Goal: Communication & Community: Answer question/provide support

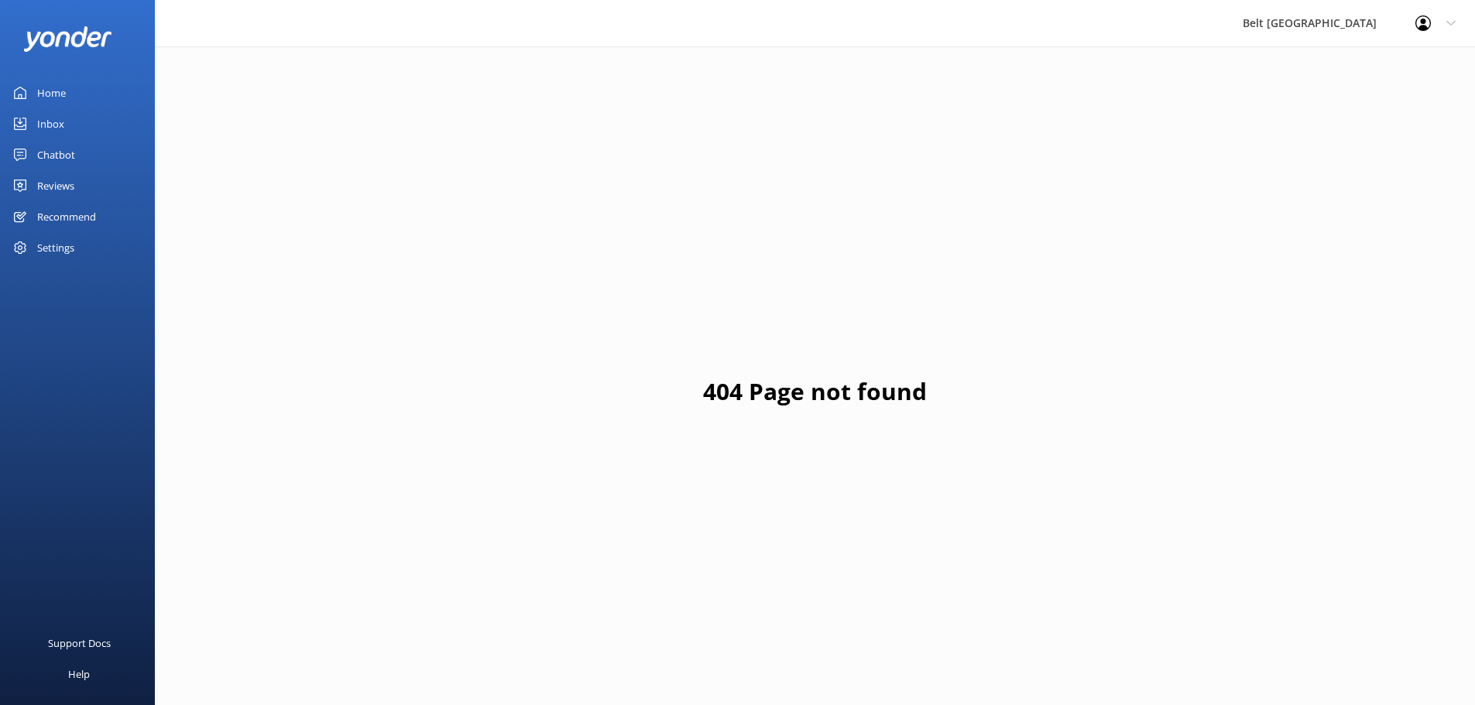
click at [29, 187] on link "Reviews" at bounding box center [77, 185] width 155 height 31
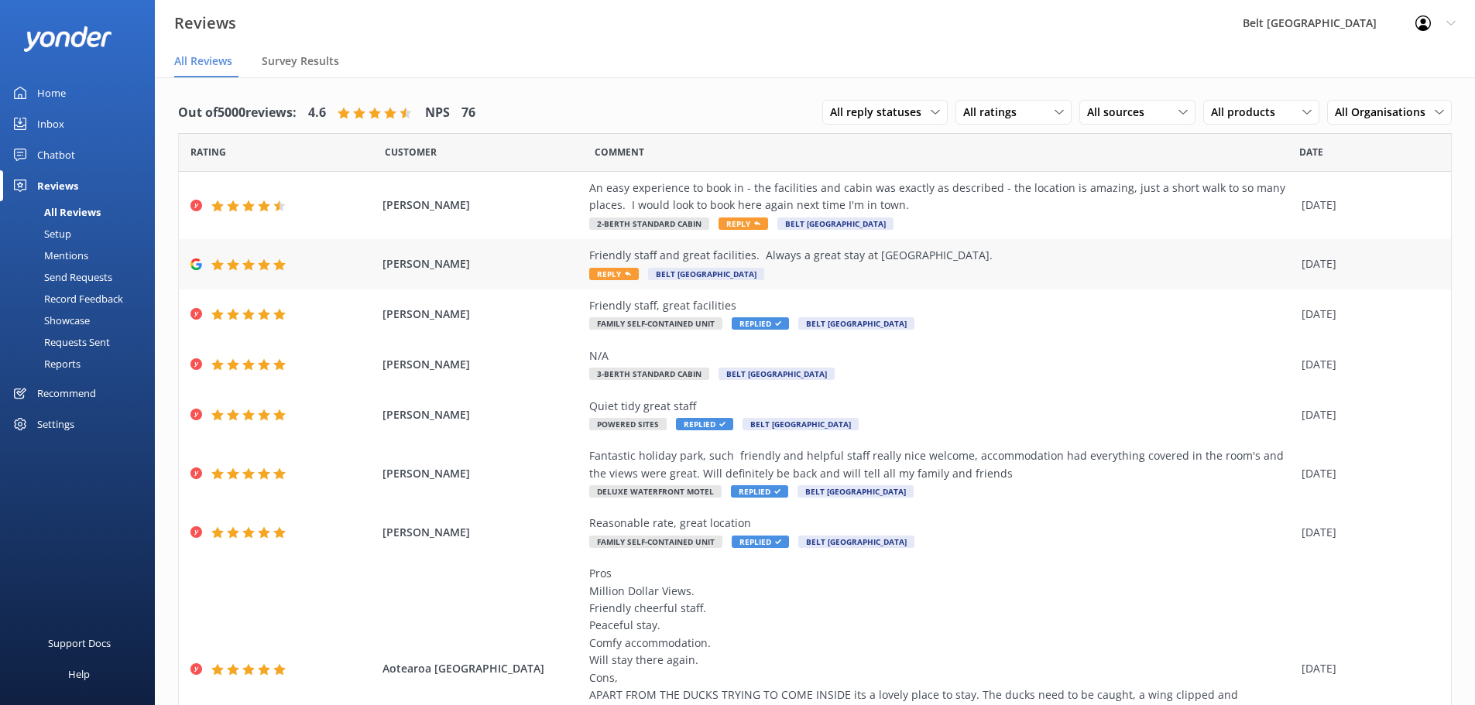
click at [663, 250] on div "Friendly staff and great facilities. Always a great stay at [GEOGRAPHIC_DATA]." at bounding box center [941, 255] width 704 height 17
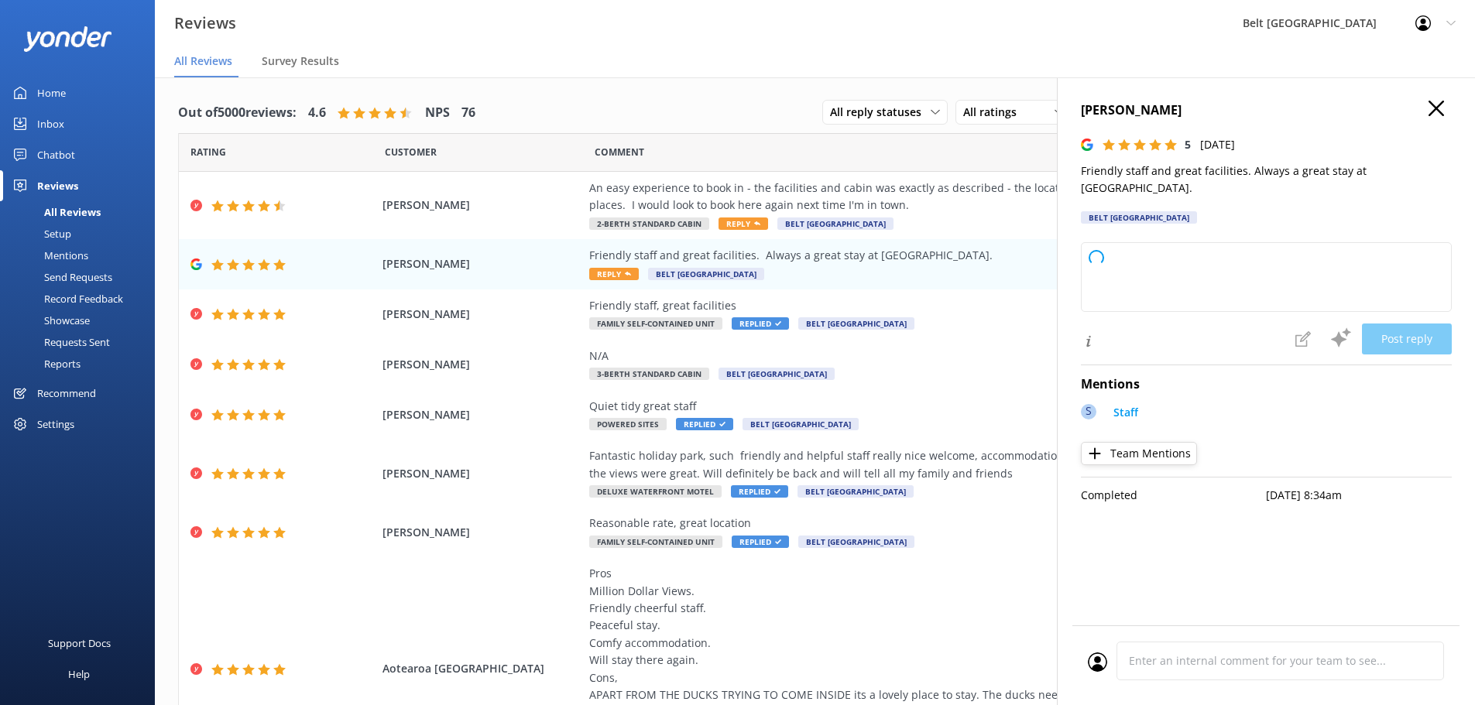
type textarea "Thank you so much for your wonderful feedback! We're delighted to hear you enjo…"
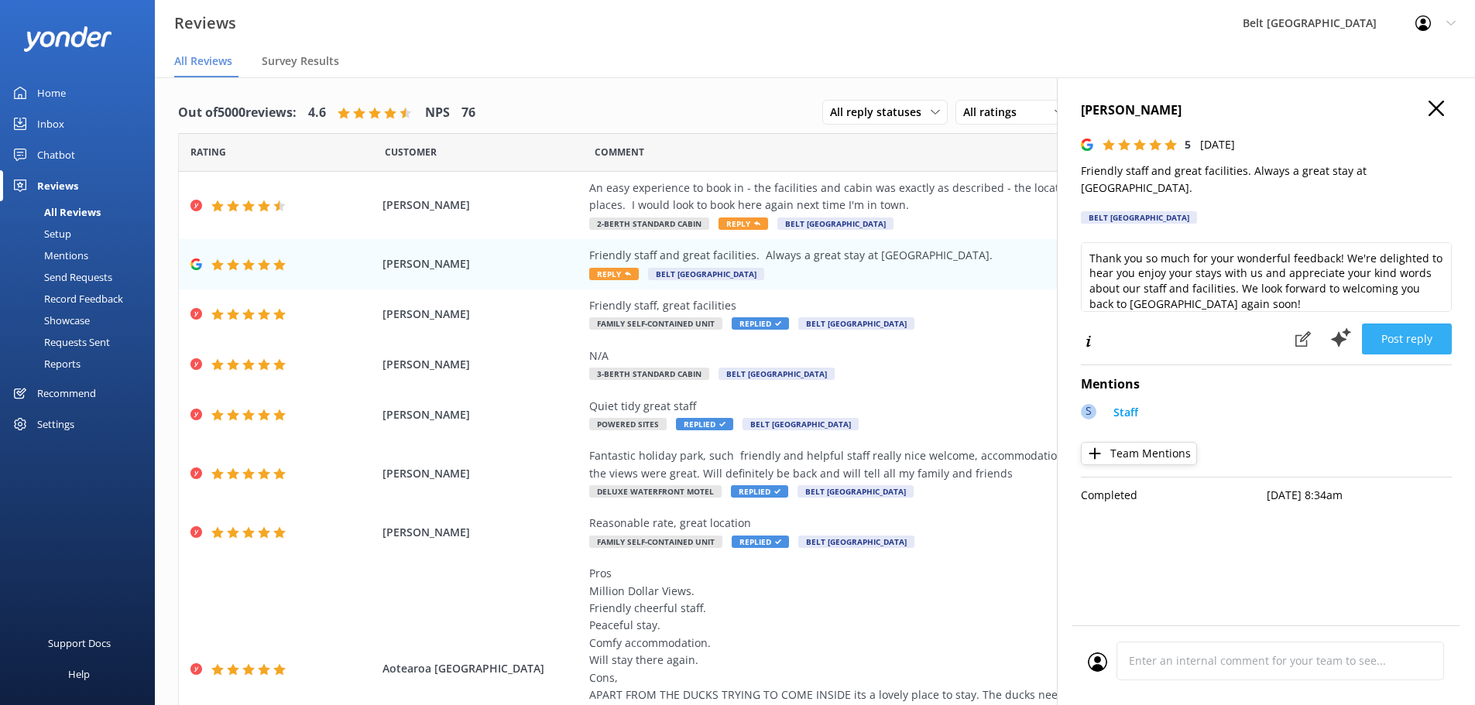
click at [1395, 324] on button "Post reply" at bounding box center [1406, 339] width 90 height 31
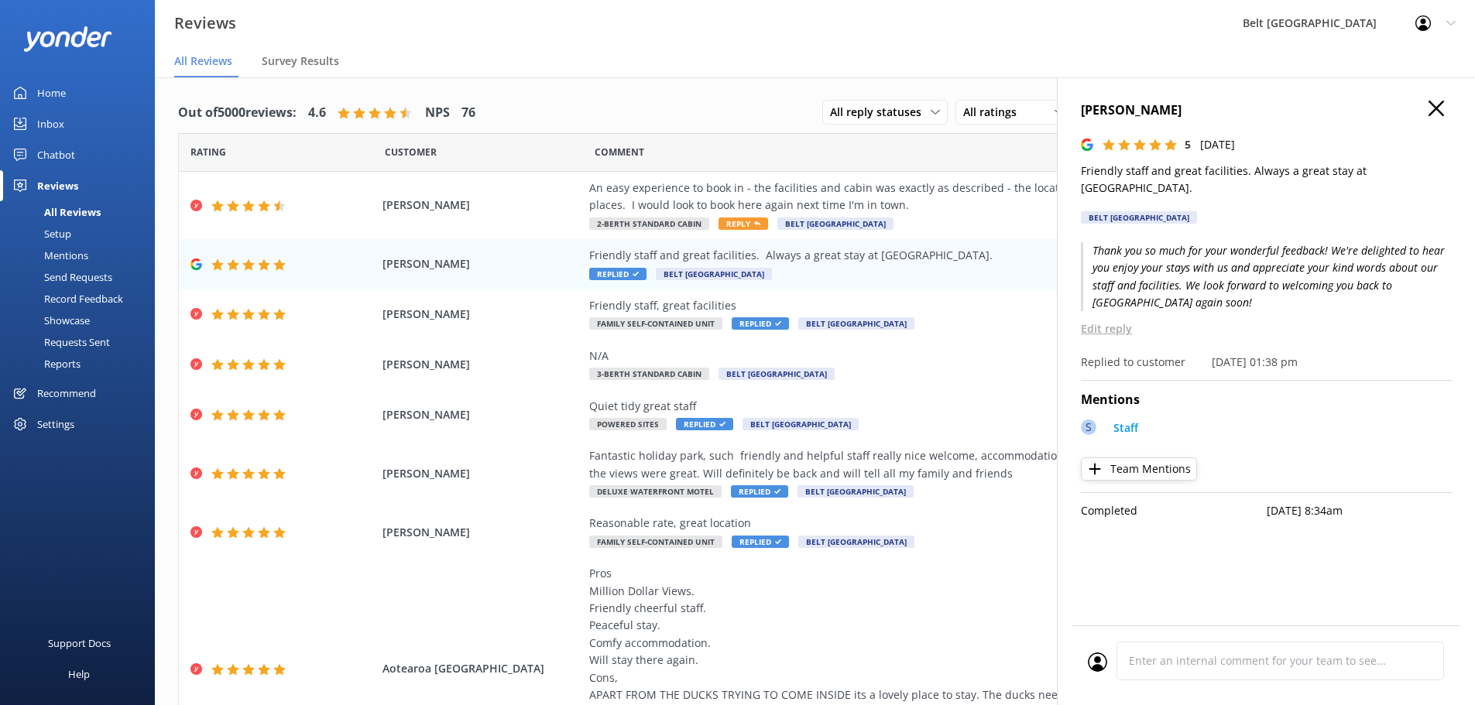
click at [1432, 104] on use "button" at bounding box center [1435, 108] width 15 height 15
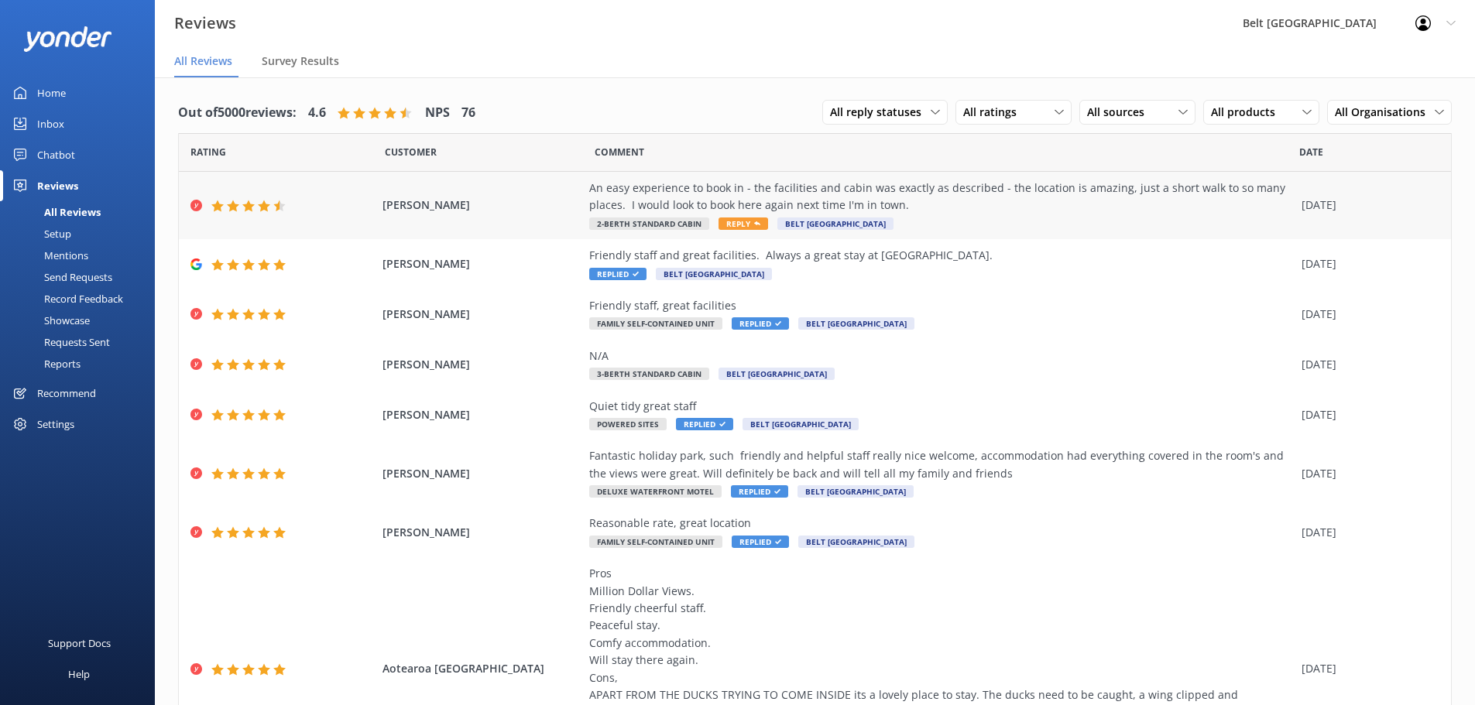
click at [824, 197] on div "An easy experience to book in - the facilities and cabin was exactly as describ…" at bounding box center [941, 197] width 704 height 35
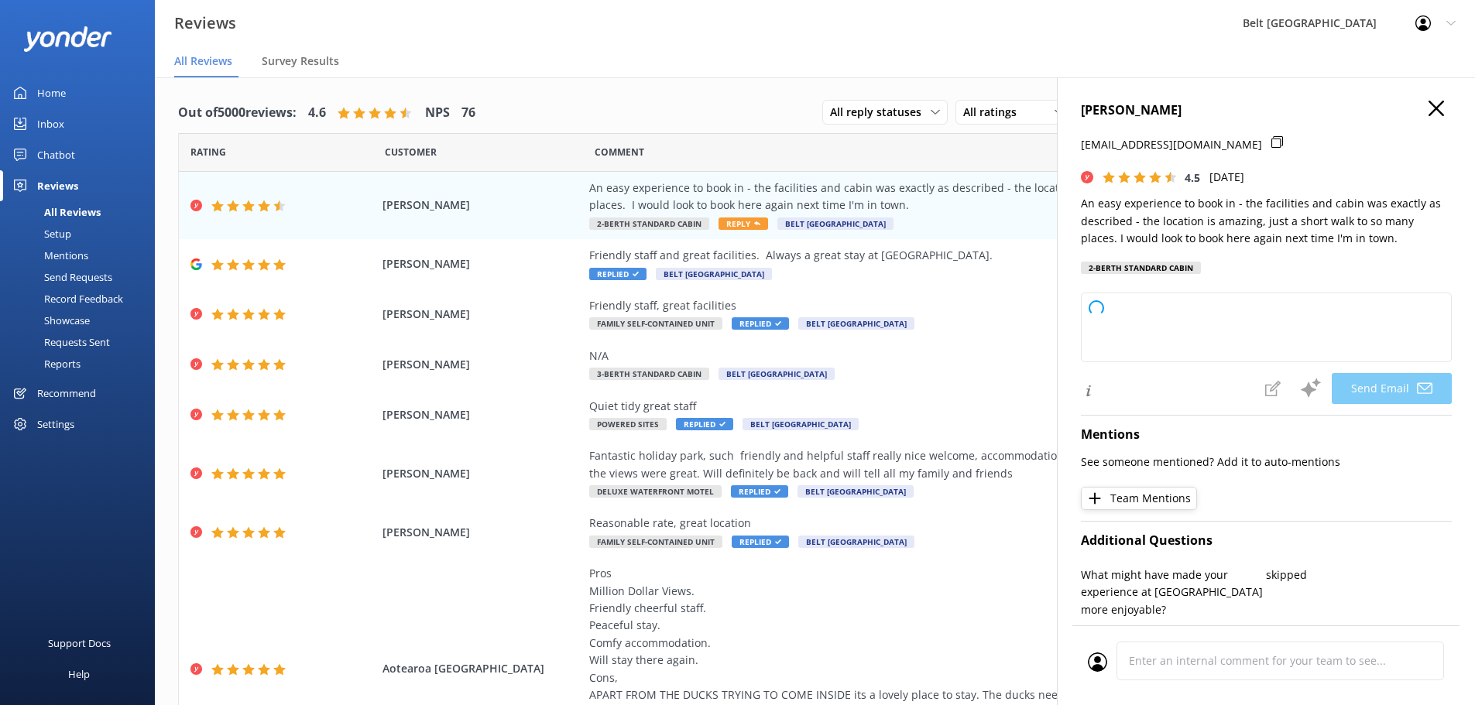
type textarea "Thank you so much for your kind words, [PERSON_NAME]! We're delighted to hear y…"
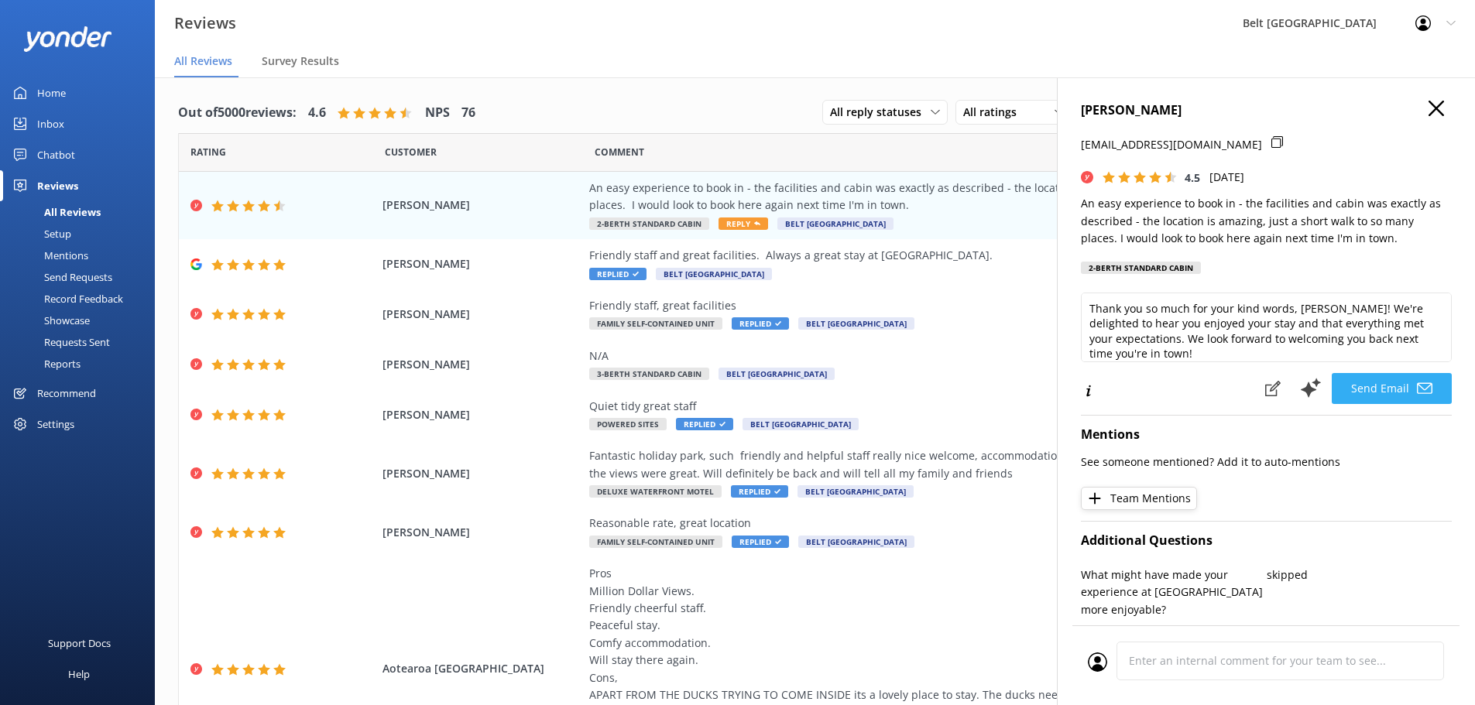
click at [1355, 387] on button "Send Email" at bounding box center [1391, 388] width 120 height 31
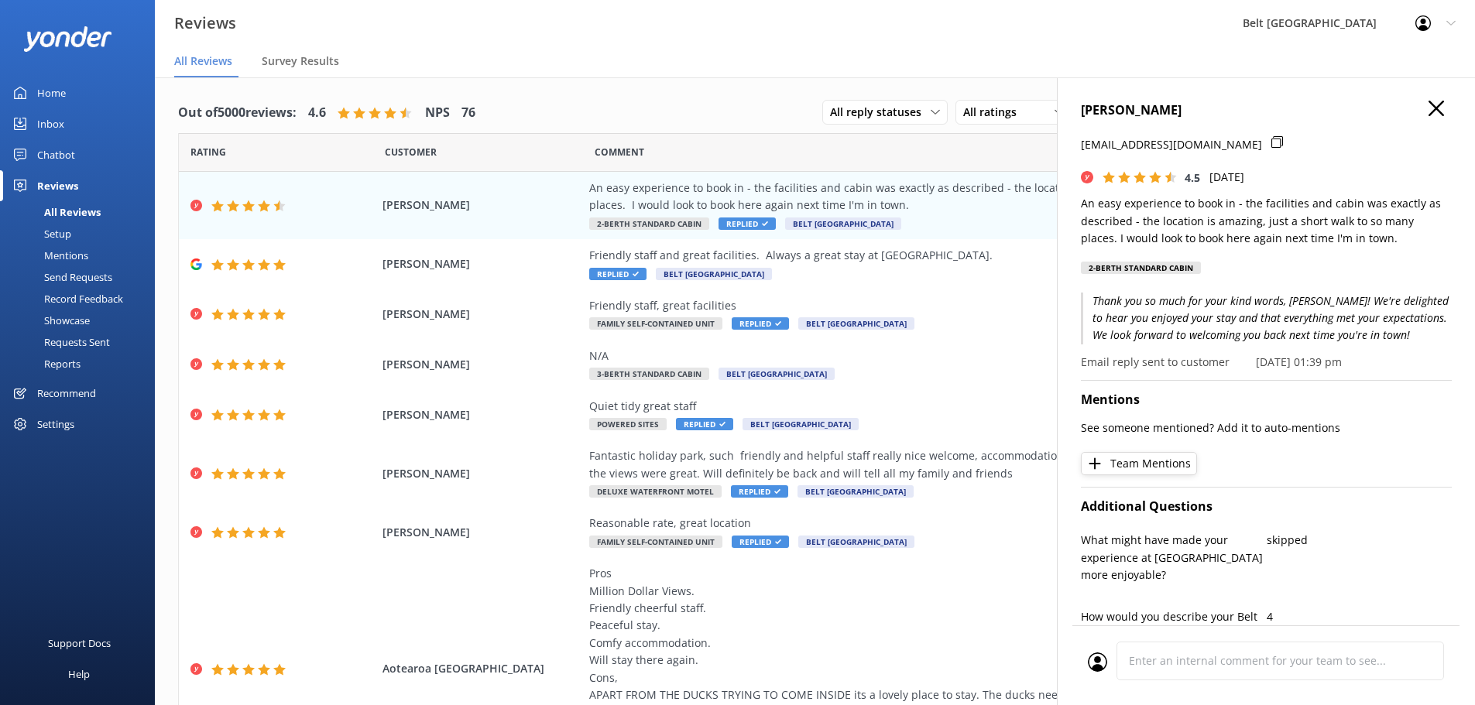
click at [1428, 111] on icon "button" at bounding box center [1435, 108] width 15 height 15
